Goal: Information Seeking & Learning: Learn about a topic

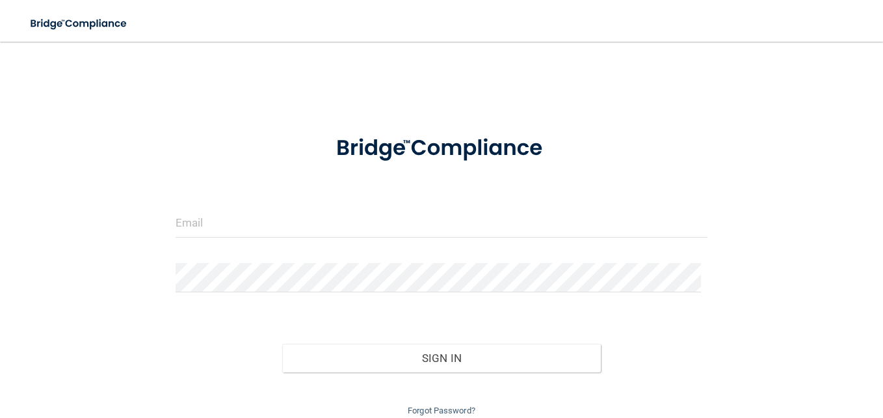
click at [363, 237] on div at bounding box center [442, 227] width 552 height 39
click at [334, 223] on input "email" at bounding box center [442, 222] width 532 height 29
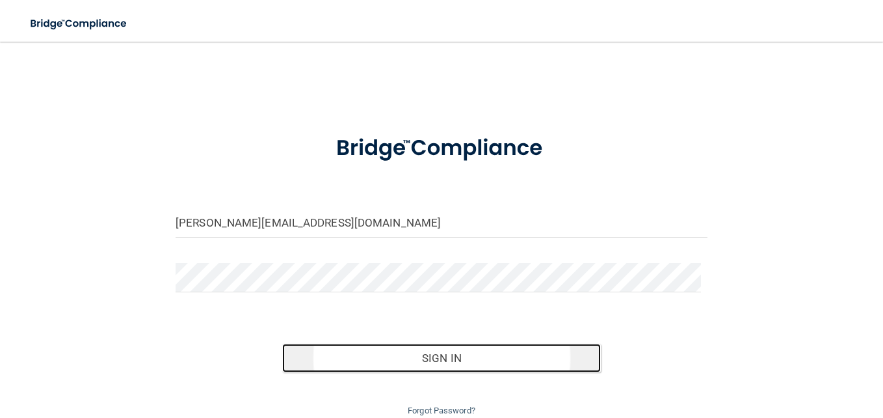
click at [460, 352] on button "Sign In" at bounding box center [441, 357] width 319 height 29
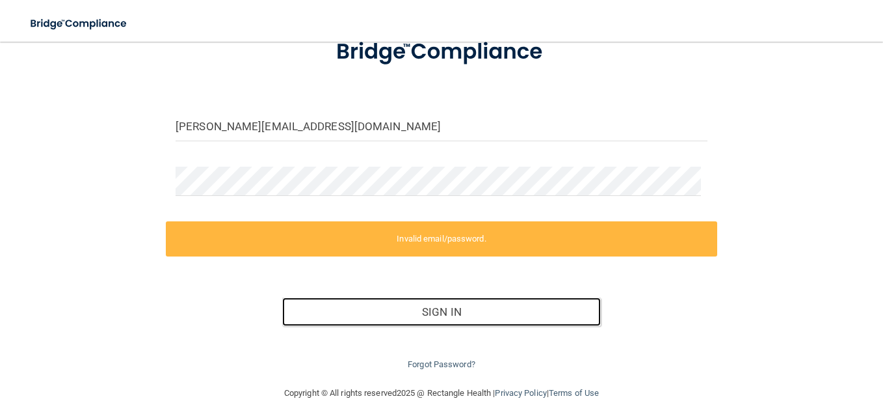
scroll to position [102, 0]
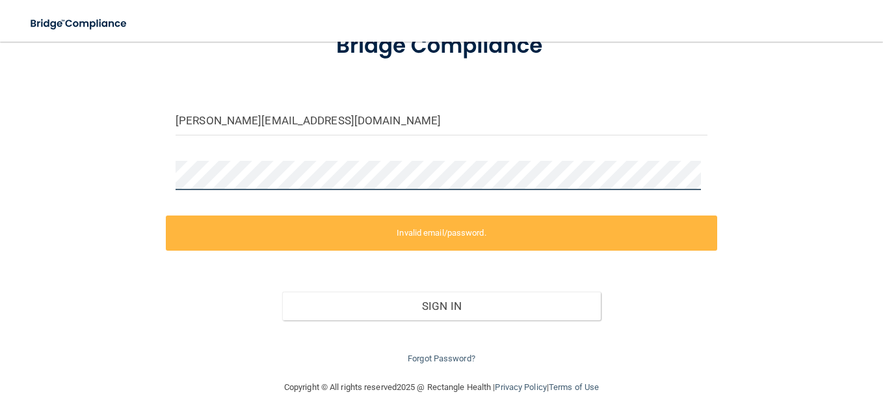
click at [107, 185] on div "[PERSON_NAME][EMAIL_ADDRESS][DOMAIN_NAME] Invalid email/password. You don't hav…" at bounding box center [441, 160] width 831 height 414
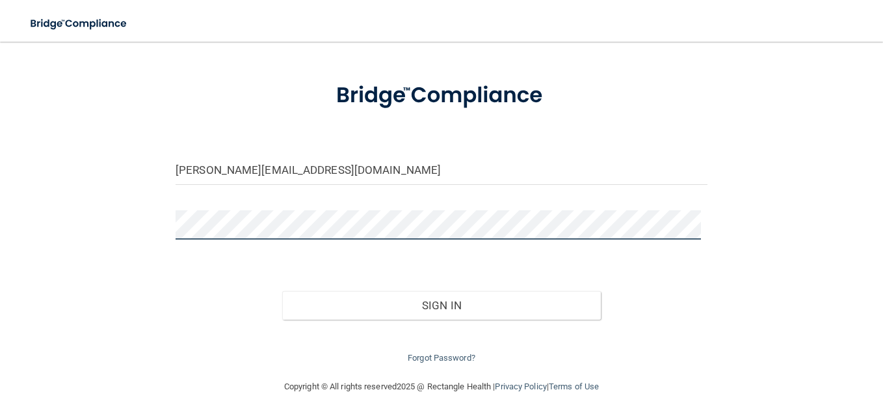
scroll to position [52, 0]
click at [282, 291] on button "Sign In" at bounding box center [441, 305] width 319 height 29
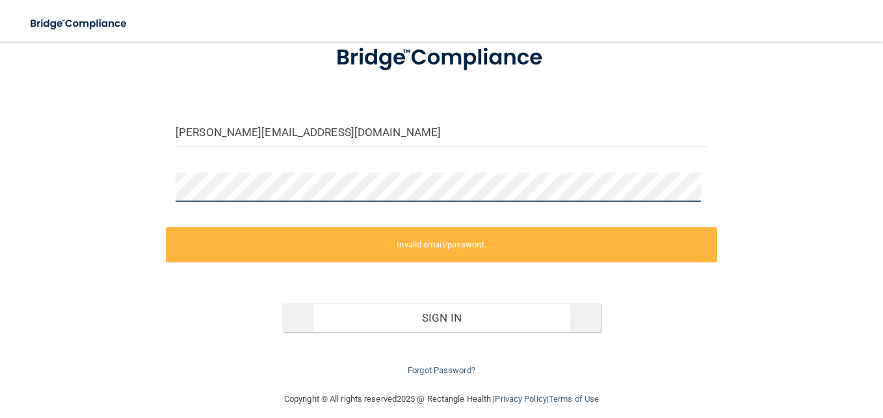
scroll to position [102, 0]
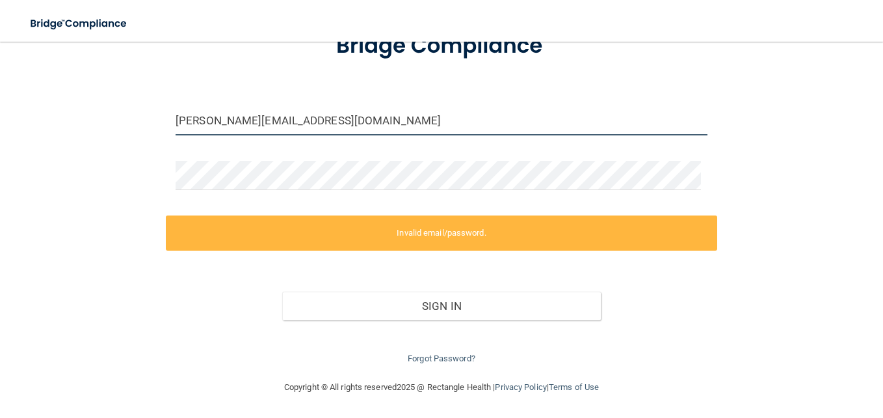
drag, startPoint x: 292, startPoint y: 123, endPoint x: 70, endPoint y: 125, distance: 221.8
click at [70, 125] on div "[PERSON_NAME][EMAIL_ADDRESS][DOMAIN_NAME] Invalid email/password. You don't hav…" at bounding box center [441, 160] width 831 height 414
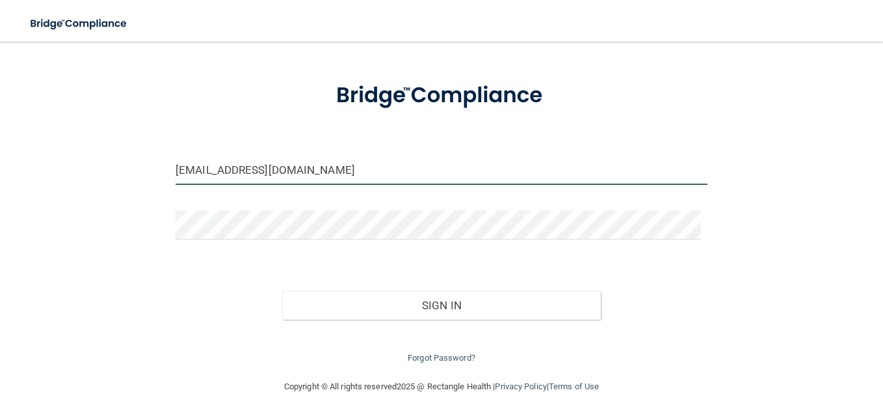
scroll to position [52, 0]
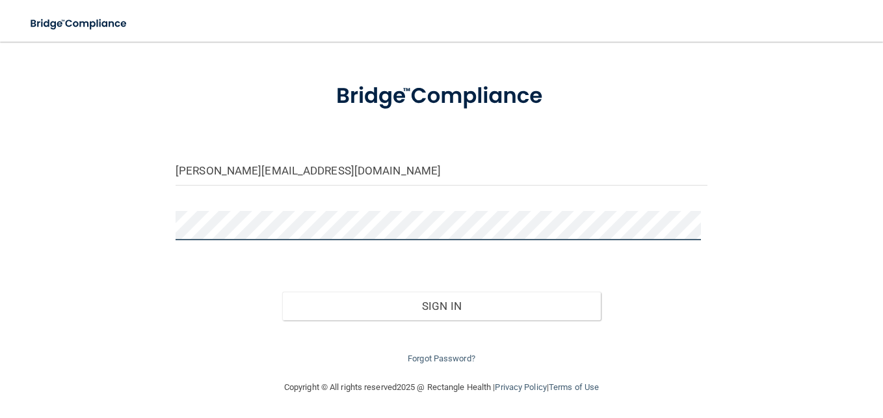
click at [152, 228] on div "[PERSON_NAME][EMAIL_ADDRESS][DOMAIN_NAME] Invalid email/password. You don't hav…" at bounding box center [441, 185] width 831 height 364
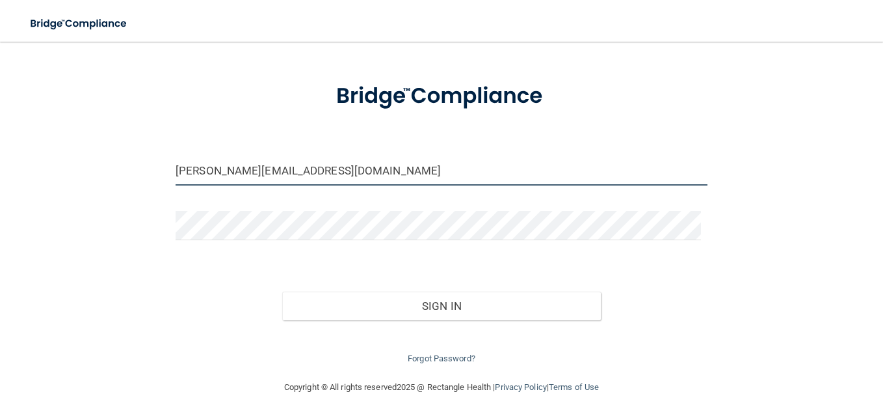
drag, startPoint x: 323, startPoint y: 172, endPoint x: 47, endPoint y: 163, distance: 275.3
click at [47, 163] on div "[PERSON_NAME][EMAIL_ADDRESS][DOMAIN_NAME] Invalid email/password. You don't hav…" at bounding box center [441, 185] width 831 height 364
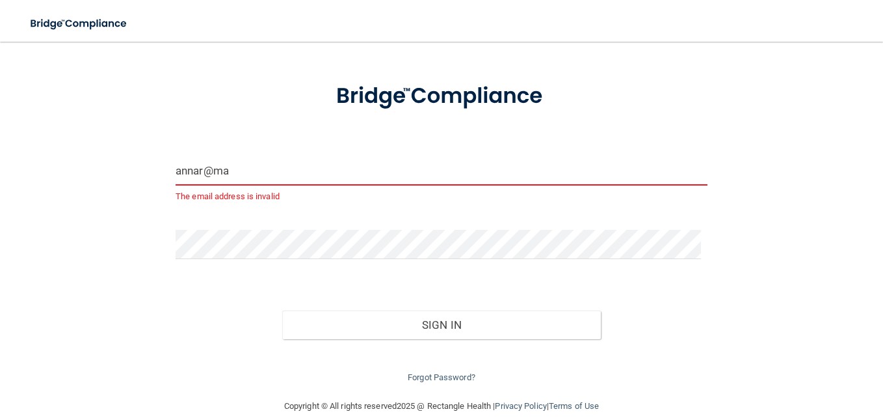
type input "[EMAIL_ADDRESS][DOMAIN_NAME]"
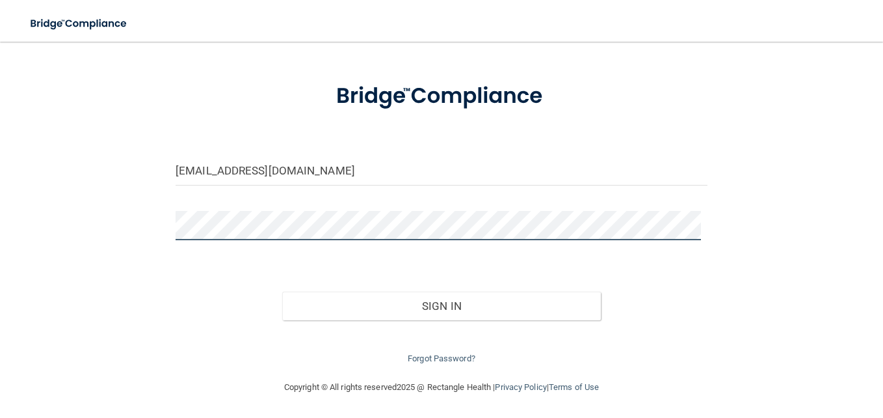
click at [282, 291] on button "Sign In" at bounding box center [441, 305] width 319 height 29
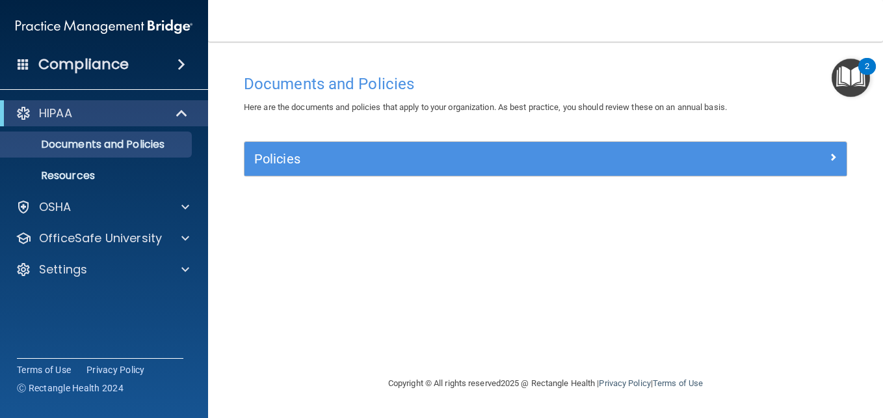
click at [69, 70] on h4 "Compliance" at bounding box center [83, 64] width 90 height 18
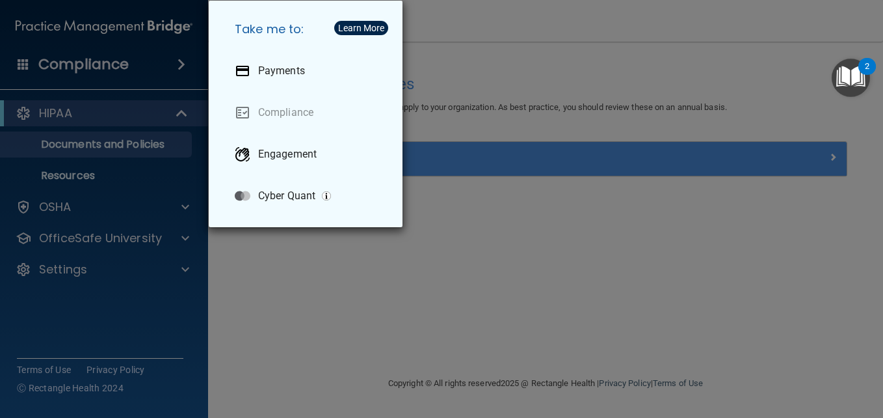
click at [526, 243] on div "Take me to: Payments Compliance Engagement Cyber Quant" at bounding box center [441, 209] width 883 height 418
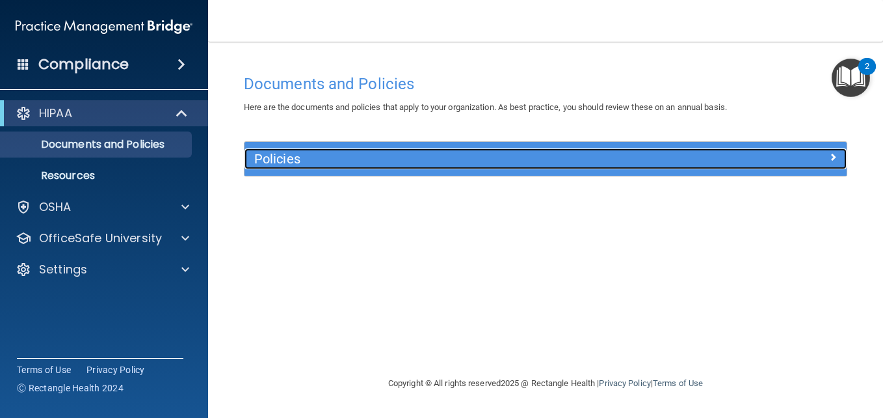
click at [440, 161] on h5 "Policies" at bounding box center [470, 159] width 433 height 14
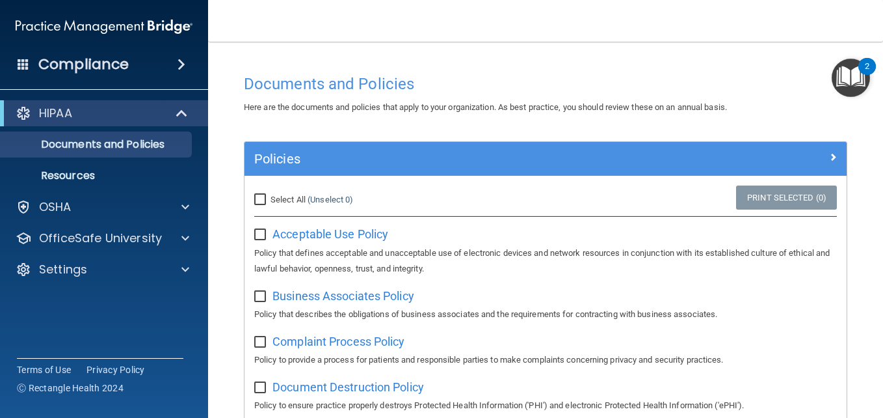
click at [259, 198] on input "Select All (Unselect 0) Unselect All" at bounding box center [261, 199] width 15 height 10
checkbox input "true"
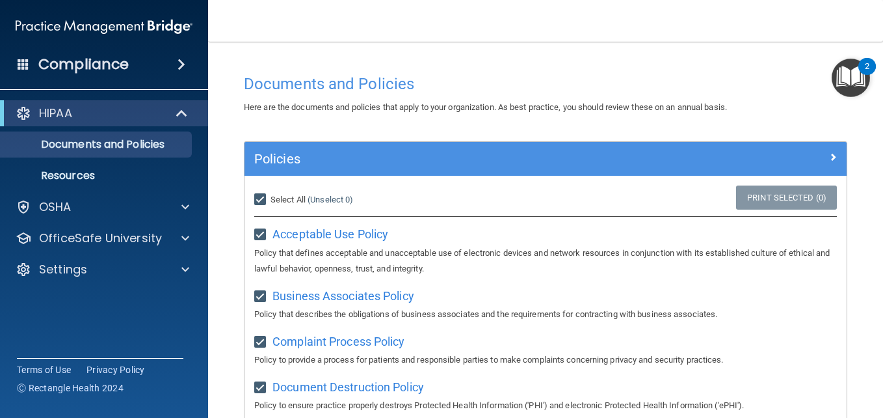
checkbox input "true"
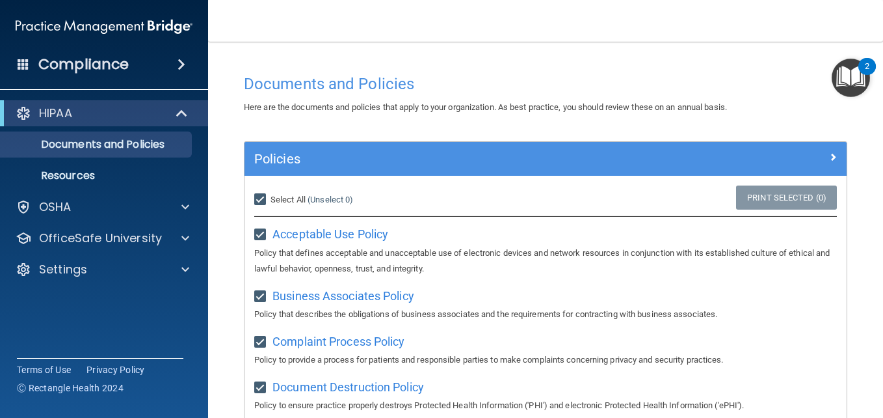
checkbox input "true"
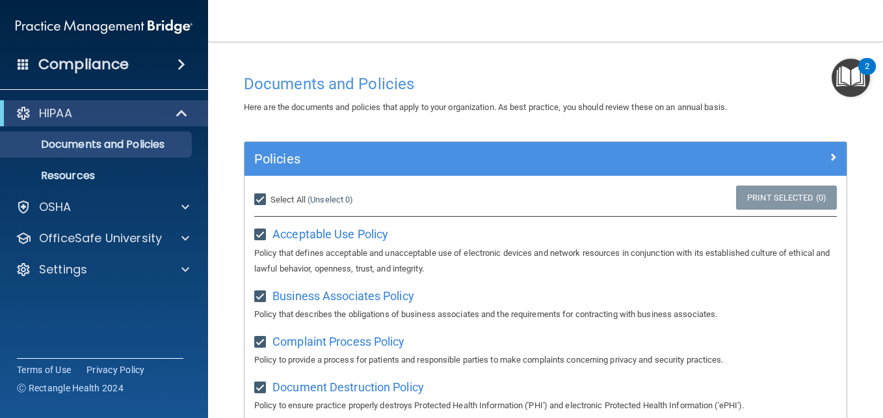
checkbox input "true"
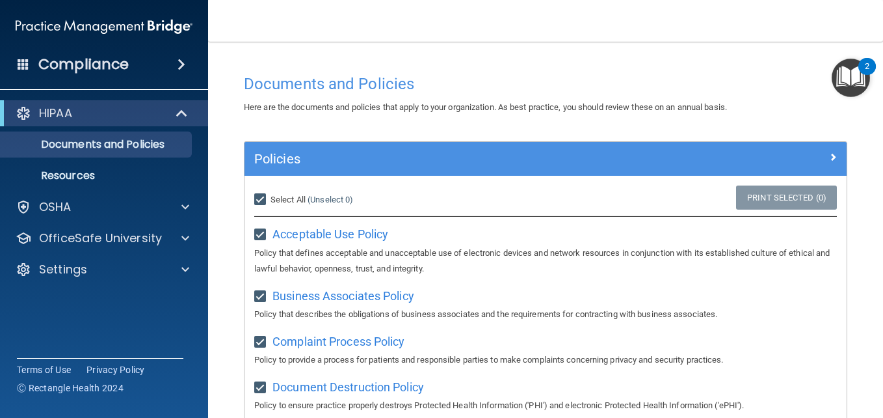
checkbox input "true"
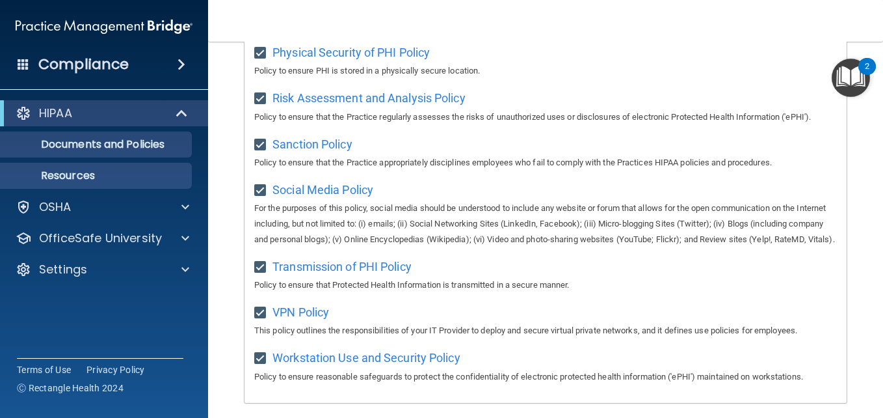
scroll to position [751, 0]
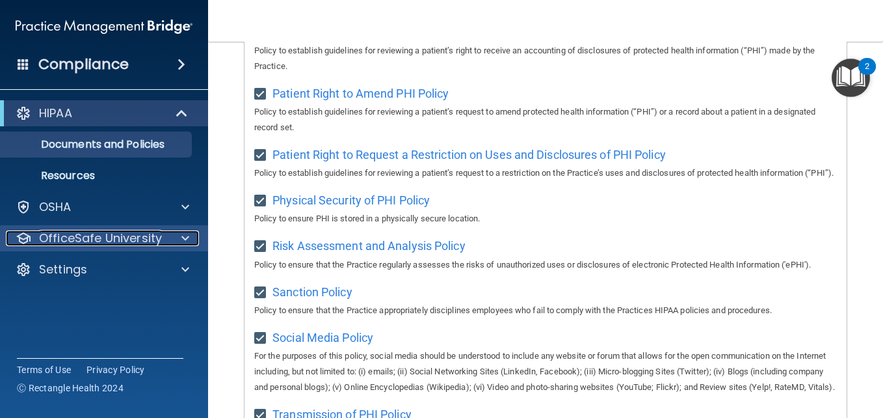
click at [62, 242] on p "OfficeSafe University" at bounding box center [100, 238] width 123 height 16
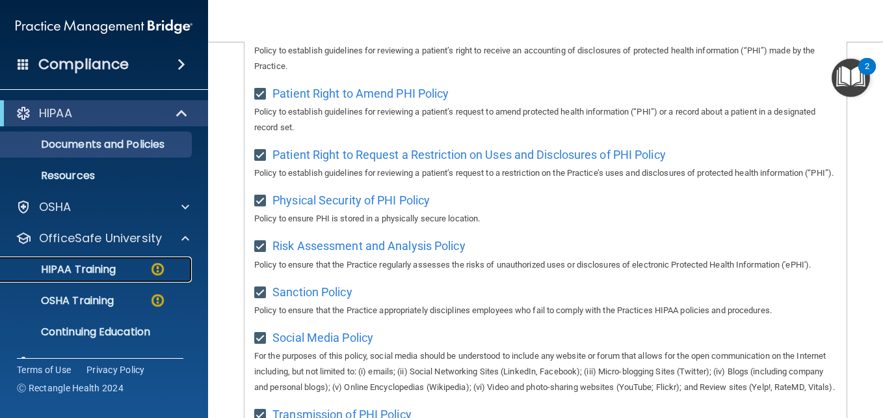
click at [103, 267] on p "HIPAA Training" at bounding box center [61, 269] width 107 height 13
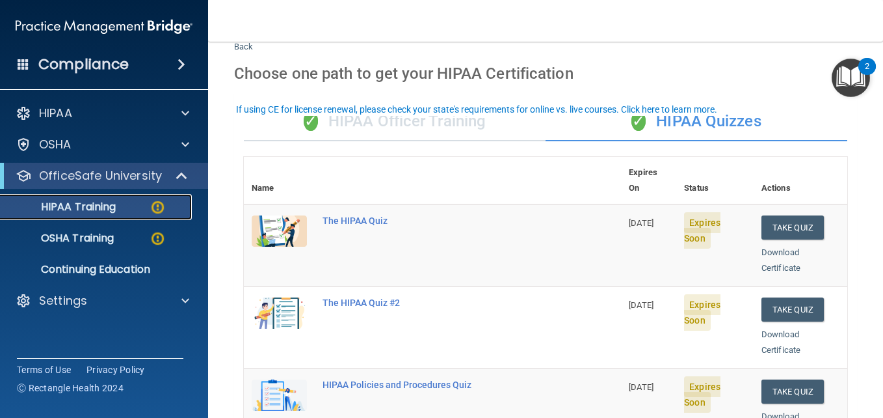
scroll to position [23, 0]
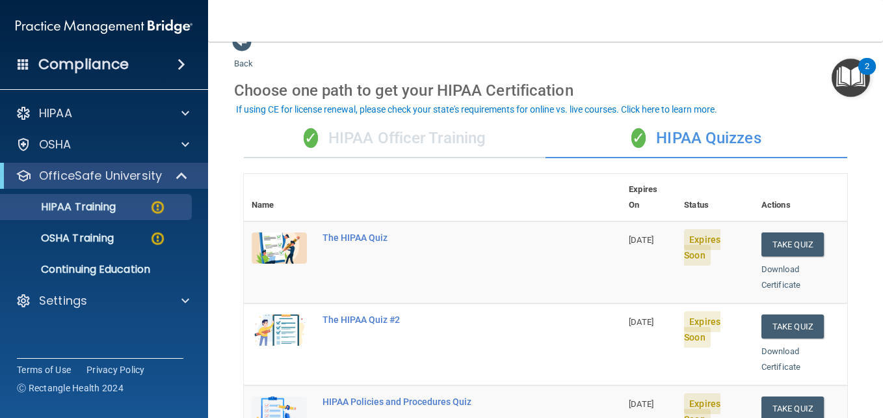
click at [447, 142] on div "✓ HIPAA Officer Training" at bounding box center [395, 138] width 302 height 39
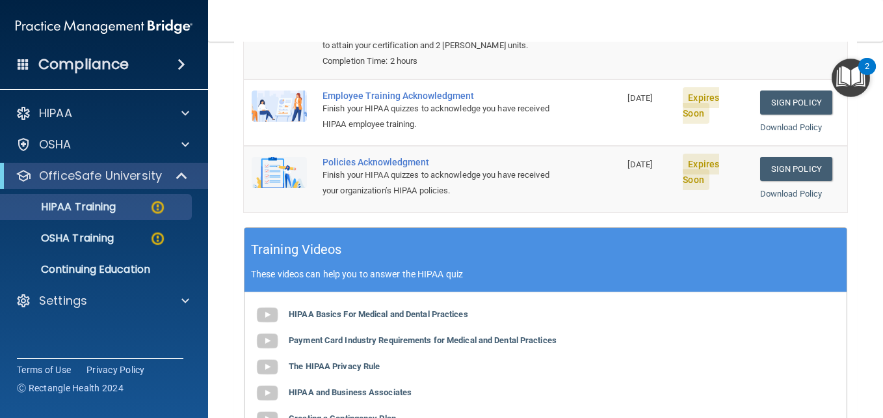
scroll to position [34, 0]
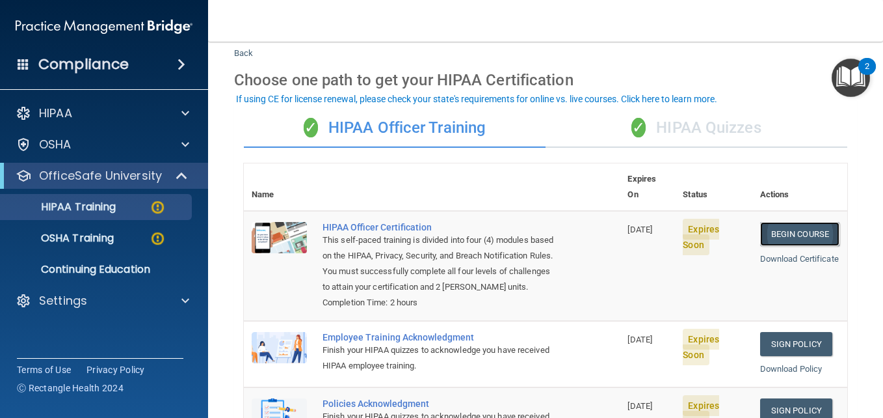
click at [779, 222] on link "Begin Course" at bounding box center [799, 234] width 79 height 24
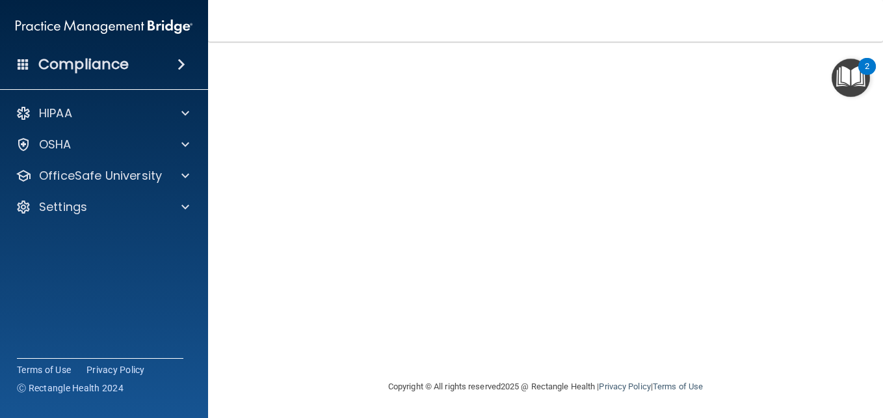
scroll to position [61, 0]
